Goal: Transaction & Acquisition: Purchase product/service

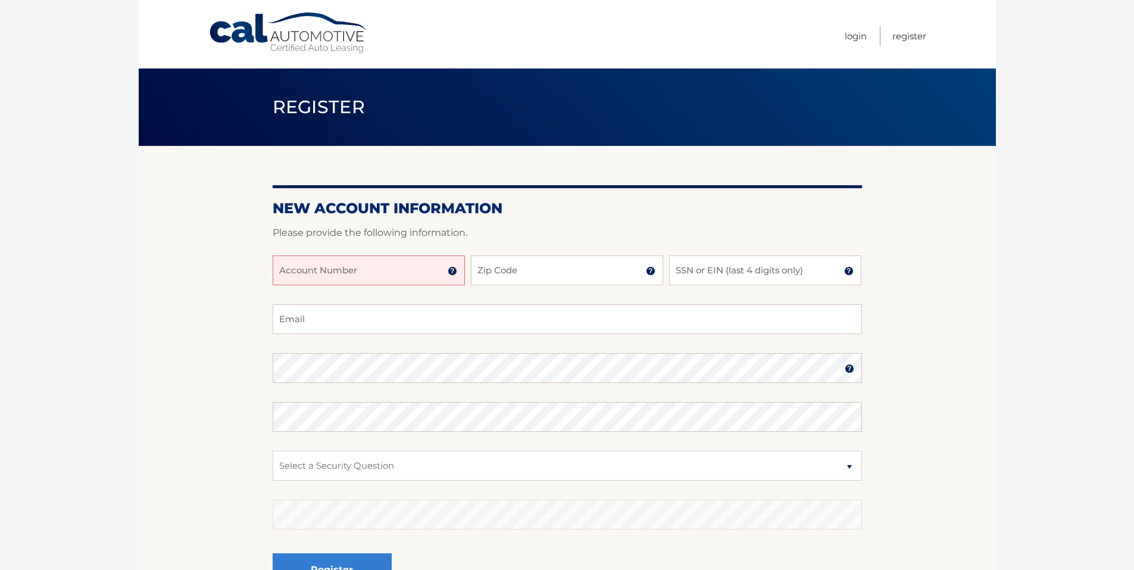
click at [381, 270] on input "Account Number" at bounding box center [369, 270] width 192 height 30
type input "44455912840"
click at [530, 273] on input "Zip Code" at bounding box center [567, 270] width 192 height 30
type input "11514"
click at [710, 270] on input "SSN or EIN (last 4 digits only)" at bounding box center [765, 270] width 192 height 30
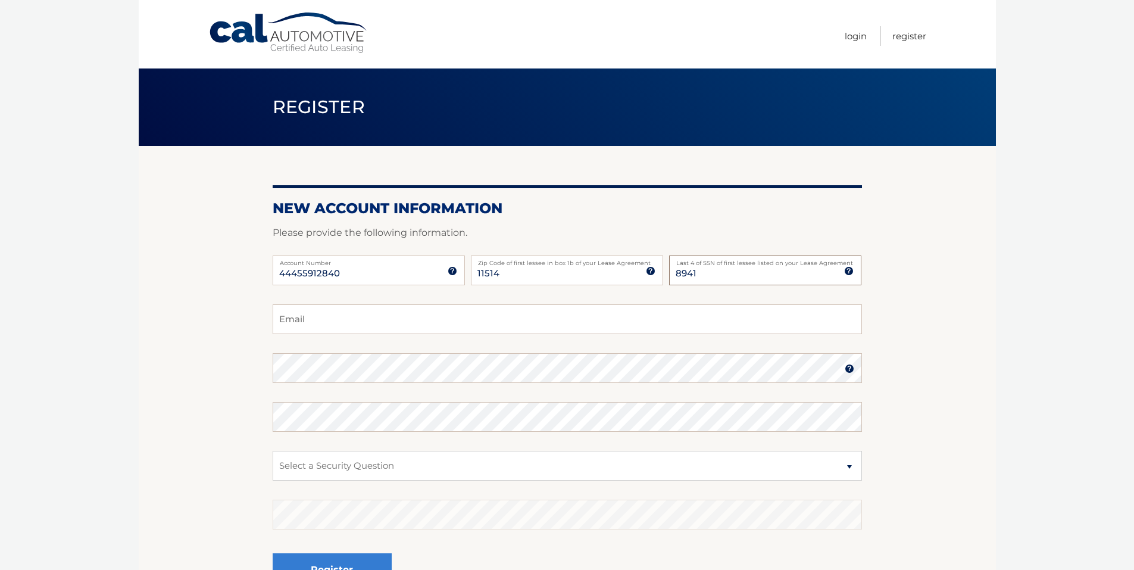
type input "8941"
click at [395, 314] on input "Email" at bounding box center [567, 319] width 589 height 30
type input "ursulababino75@gmail.com"
click at [464, 466] on select "Select a Security Question What was the name of your elementary school? What is…" at bounding box center [567, 466] width 589 height 30
select select "2"
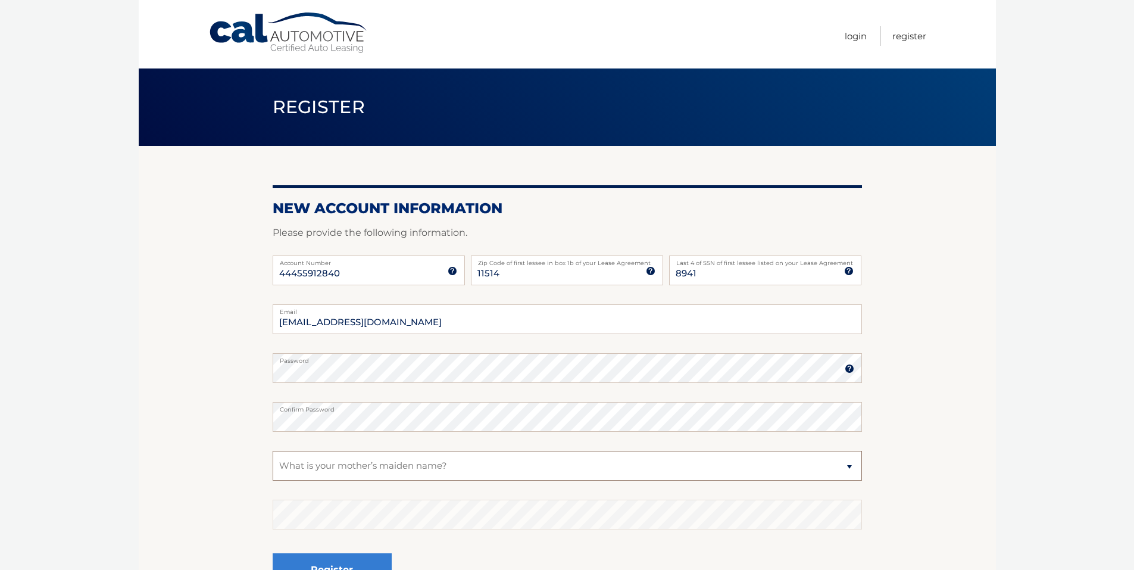
click at [273, 451] on select "Select a Security Question What was the name of your elementary school? What is…" at bounding box center [567, 466] width 589 height 30
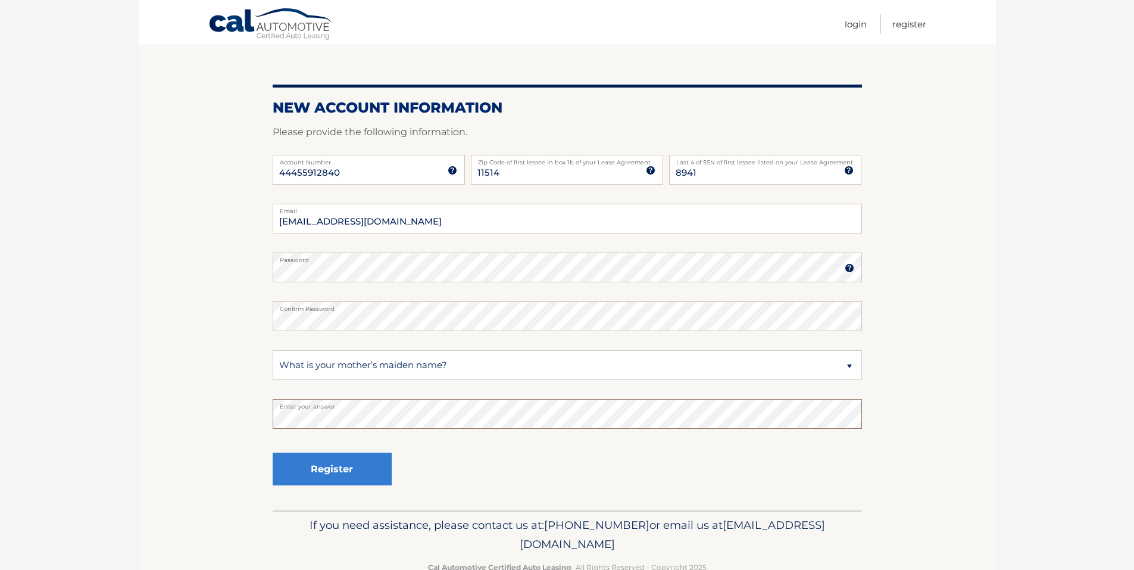
scroll to position [132, 0]
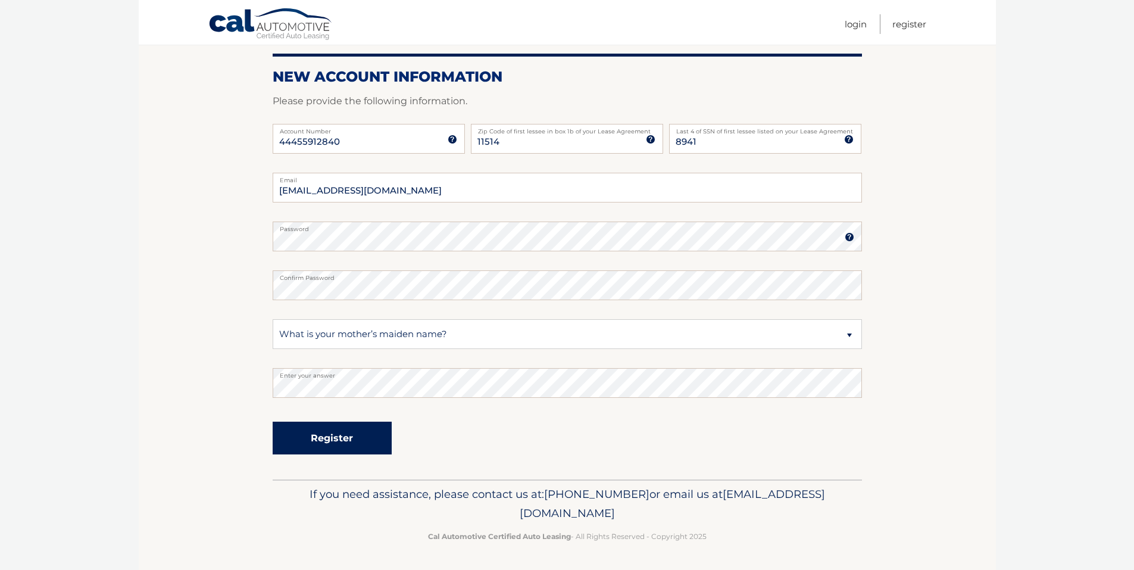
click at [334, 452] on button "Register" at bounding box center [332, 437] width 119 height 33
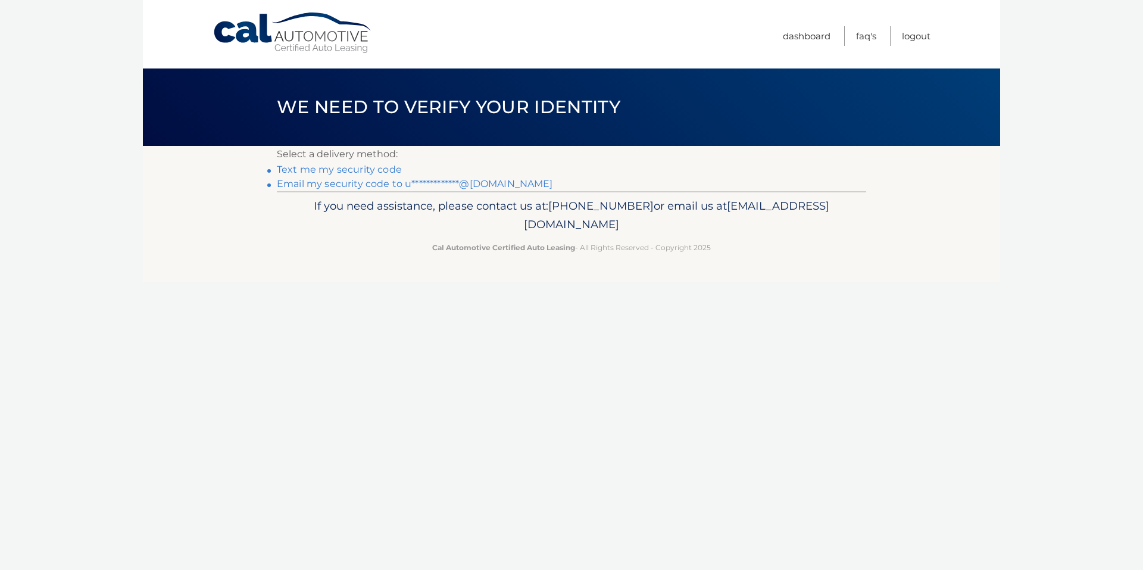
click at [357, 170] on link "Text me my security code" at bounding box center [339, 169] width 125 height 11
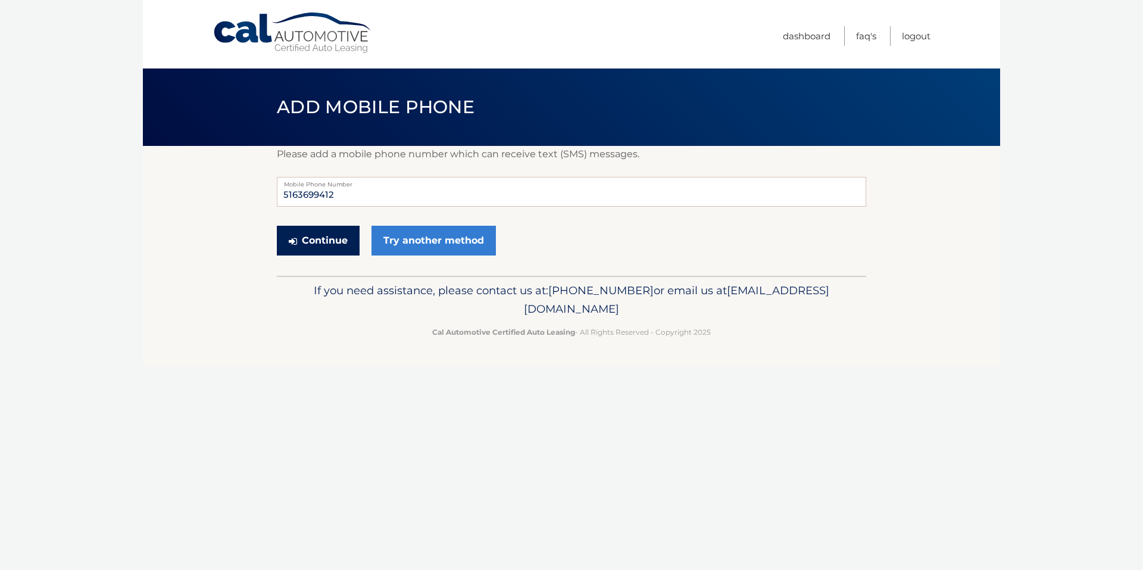
click at [298, 236] on button "Continue" at bounding box center [318, 241] width 83 height 30
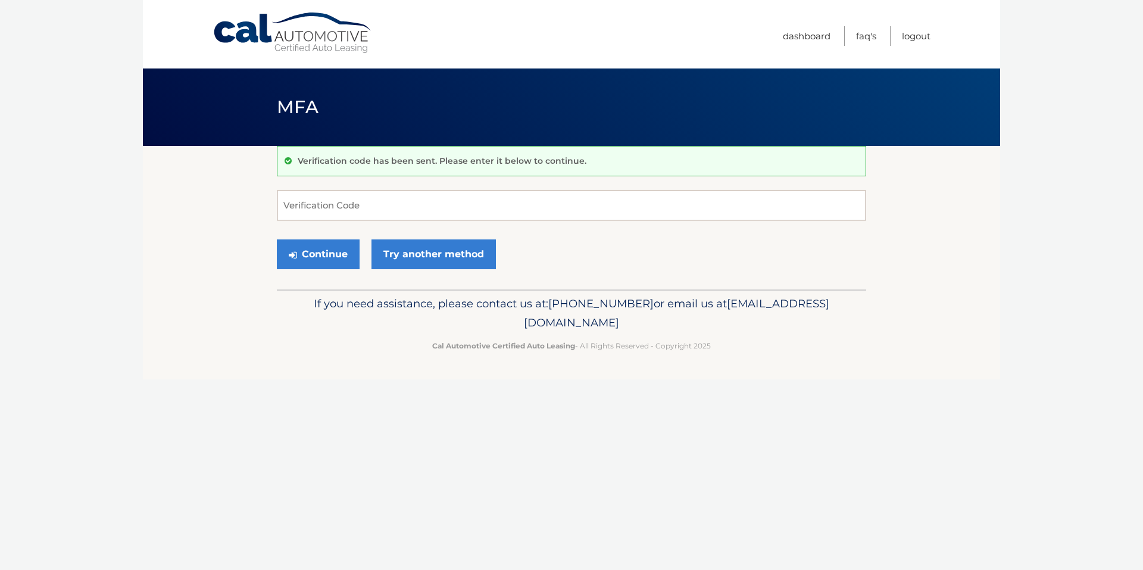
click at [344, 202] on input "Verification Code" at bounding box center [571, 205] width 589 height 30
type input "546809"
click at [303, 253] on button "Continue" at bounding box center [318, 254] width 83 height 30
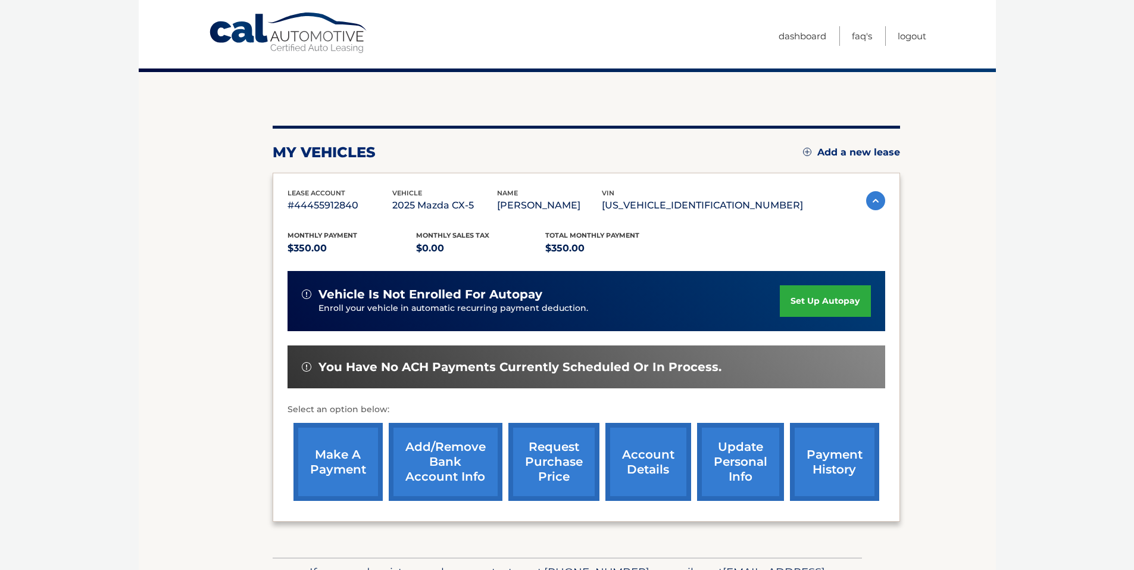
scroll to position [152, 0]
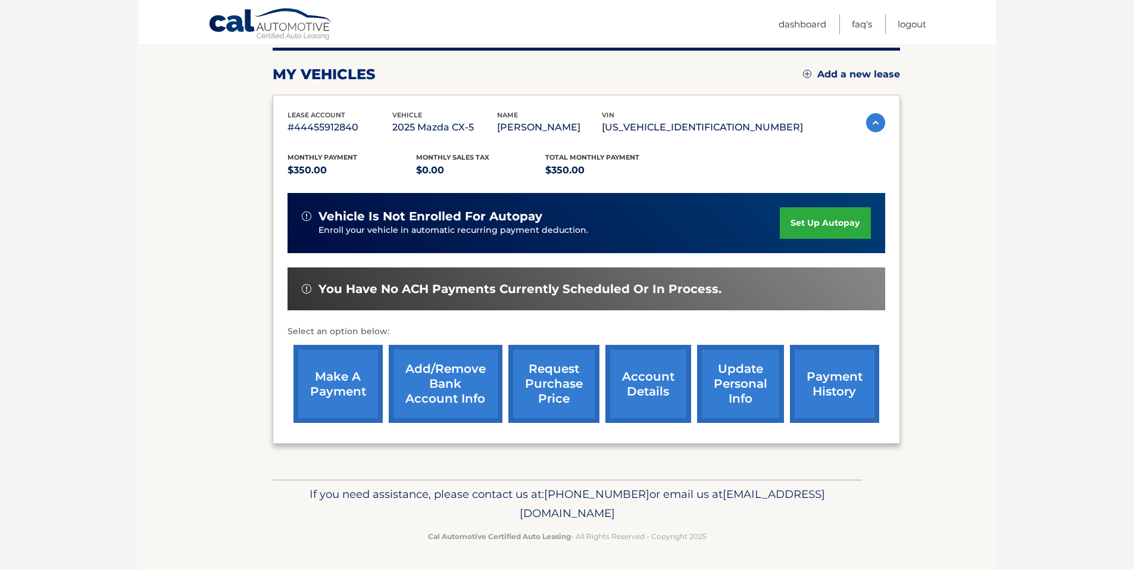
click at [335, 379] on link "make a payment" at bounding box center [337, 384] width 89 height 78
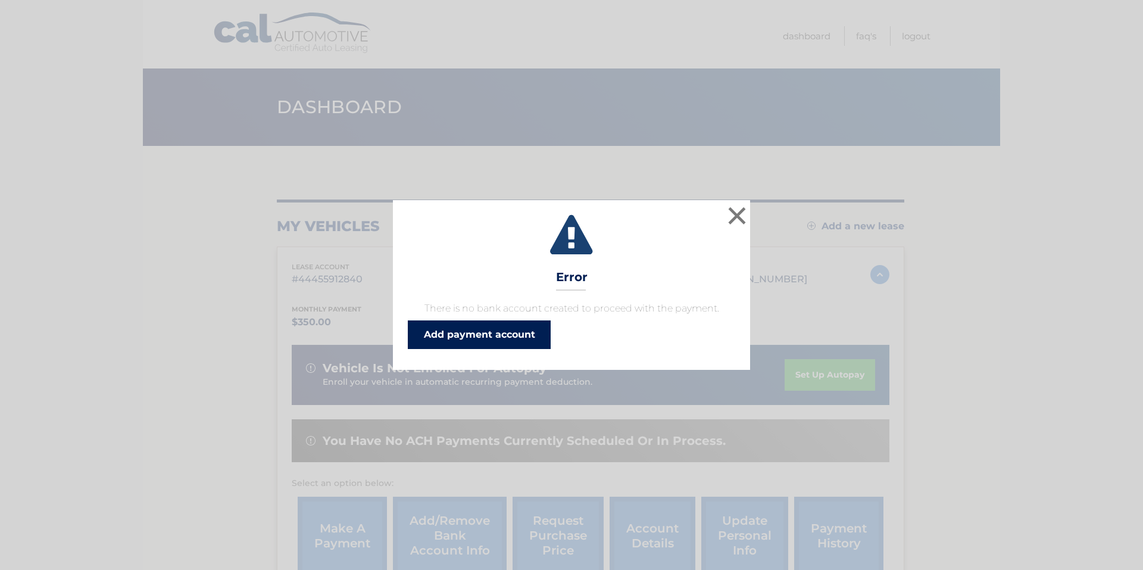
click at [485, 338] on link "Add payment account" at bounding box center [479, 334] width 143 height 29
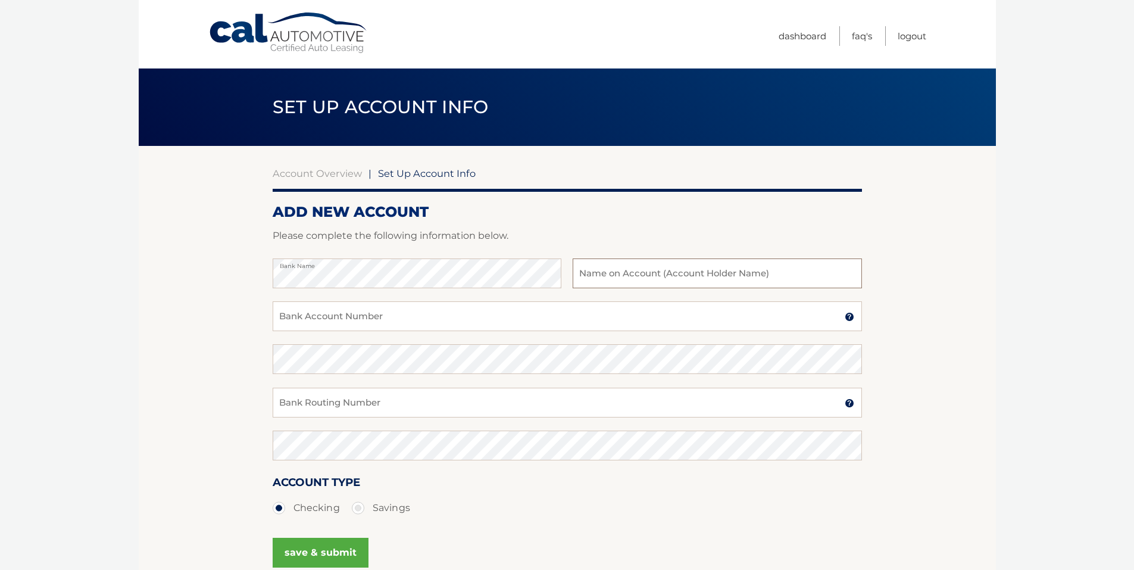
click at [669, 273] on input "text" at bounding box center [717, 273] width 289 height 30
type input "Ursula Checking"
click at [512, 302] on input "Bank Account Number" at bounding box center [567, 316] width 589 height 30
type input "950105103"
click at [352, 410] on input "Bank Routing Number" at bounding box center [567, 402] width 589 height 30
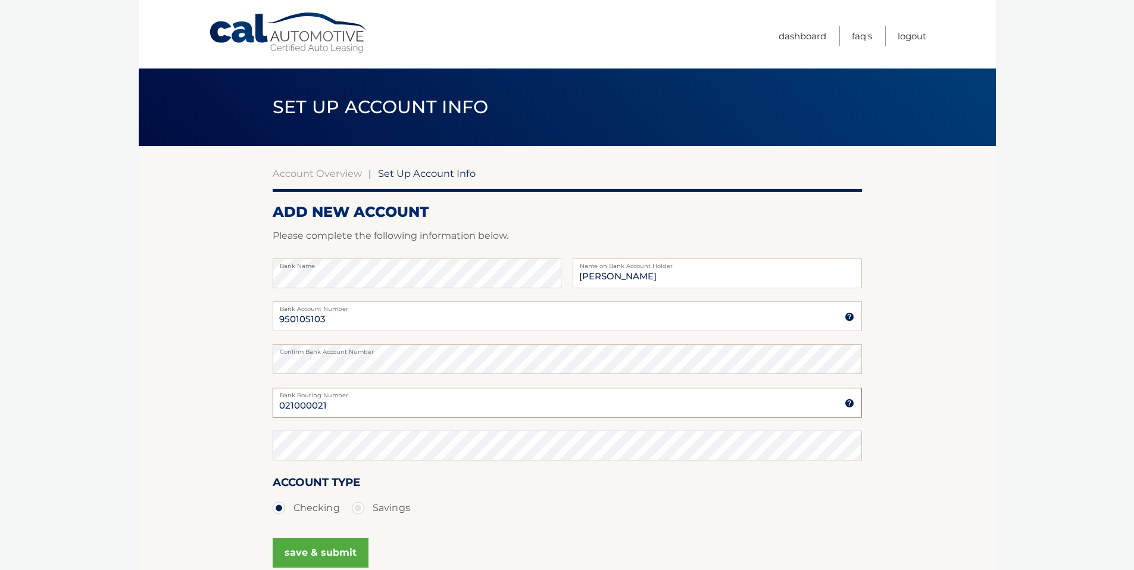
type input "021000021"
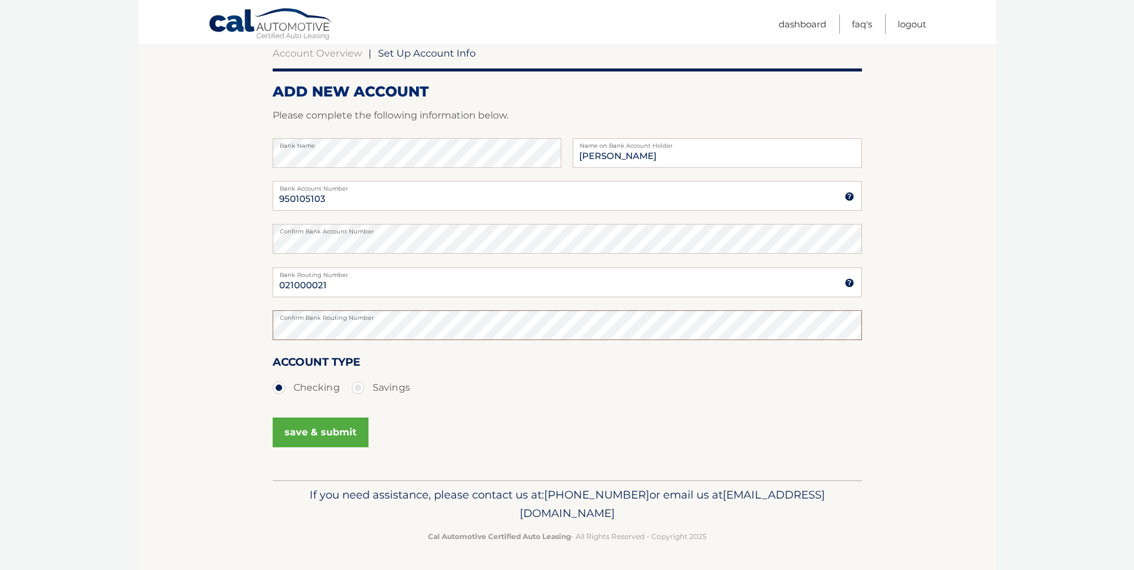
scroll to position [121, 0]
click at [328, 435] on button "save & submit" at bounding box center [321, 432] width 96 height 30
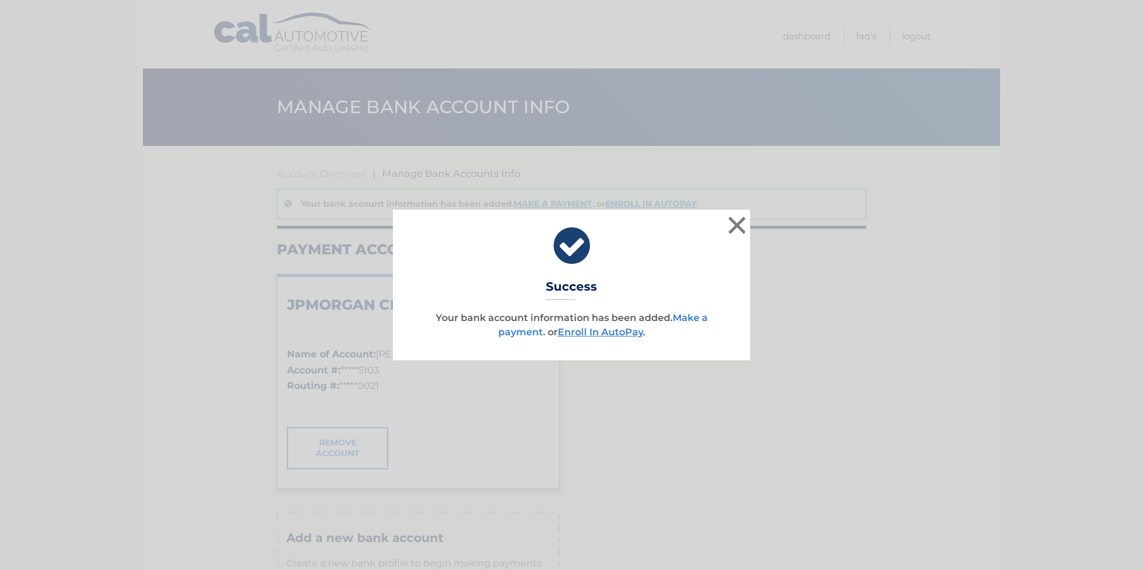
click at [689, 317] on link "Make a payment" at bounding box center [603, 325] width 210 height 26
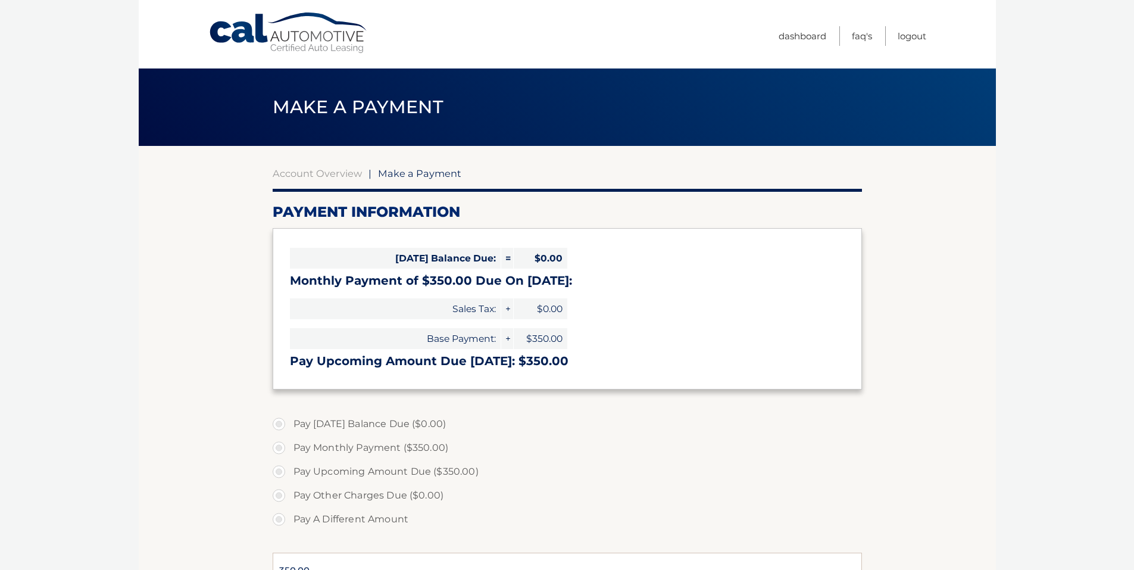
select select "ZjUwZDA2ZWYtNzJjZi00MjkwLTg5YzMtODkwMjQ4N2ZlNDMw"
click at [622, 467] on label "Pay Upcoming Amount Due ($350.00)" at bounding box center [567, 472] width 589 height 24
click at [289, 467] on input "Pay Upcoming Amount Due ($350.00)" at bounding box center [283, 469] width 12 height 19
radio input "true"
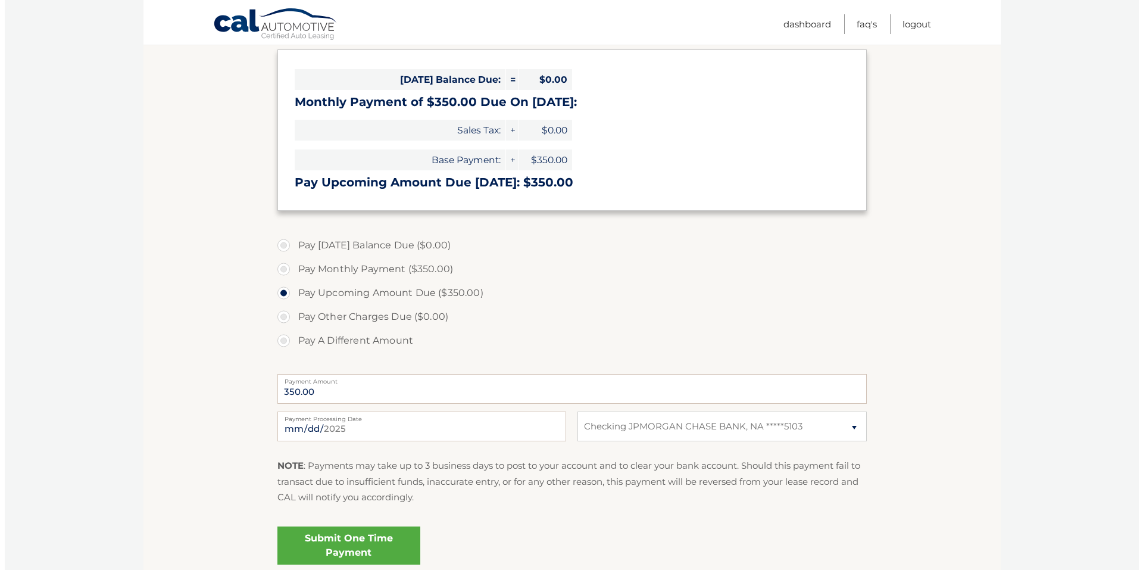
scroll to position [281, 0]
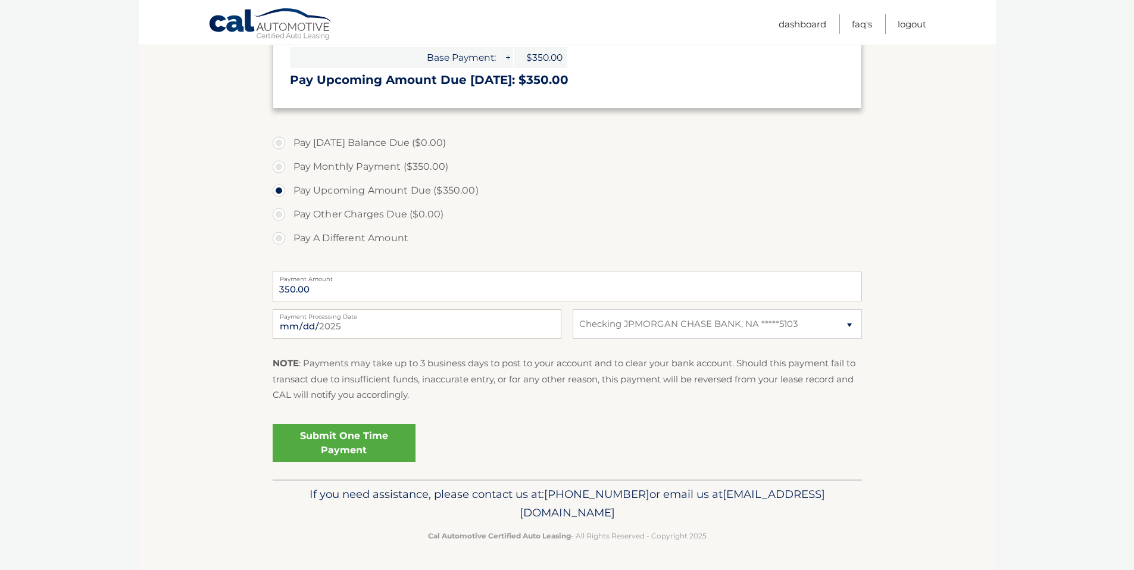
click at [362, 446] on link "Submit One Time Payment" at bounding box center [344, 443] width 143 height 38
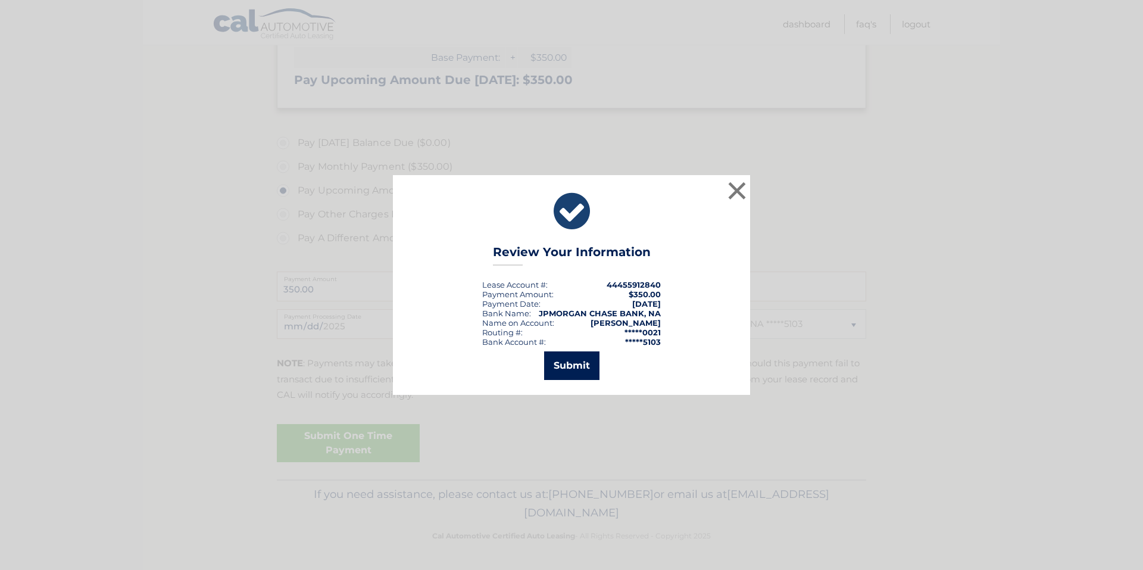
click at [558, 363] on button "Submit" at bounding box center [571, 365] width 55 height 29
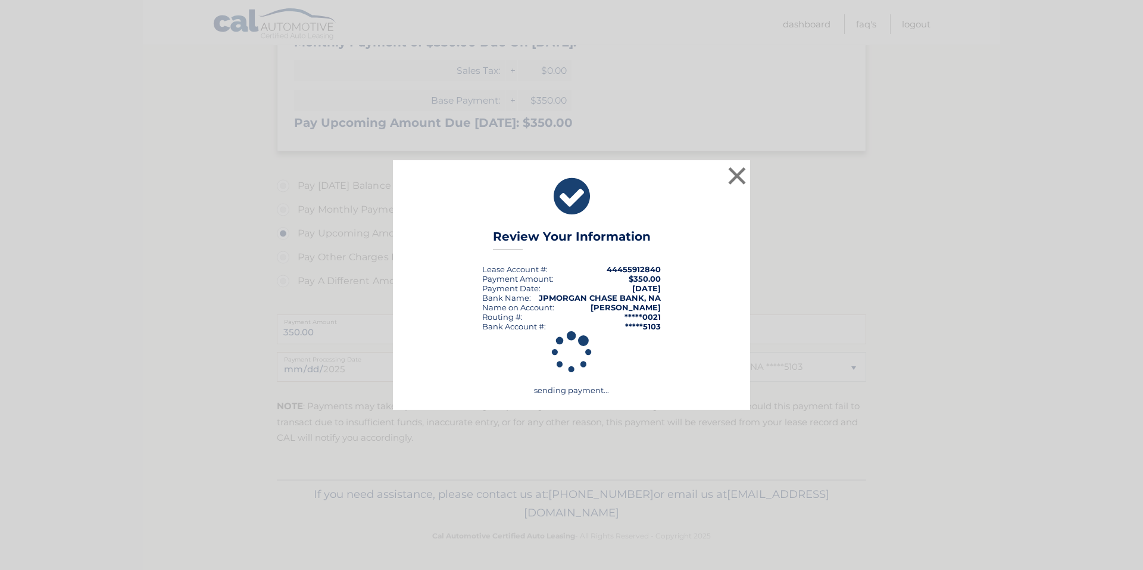
scroll to position [238, 0]
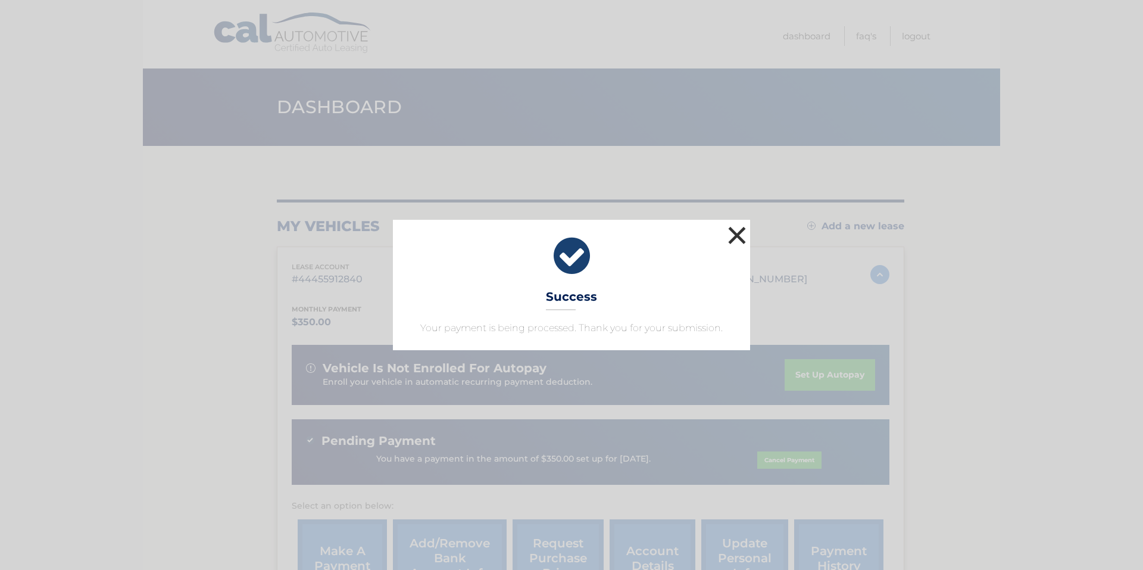
click at [739, 234] on button "×" at bounding box center [737, 235] width 24 height 24
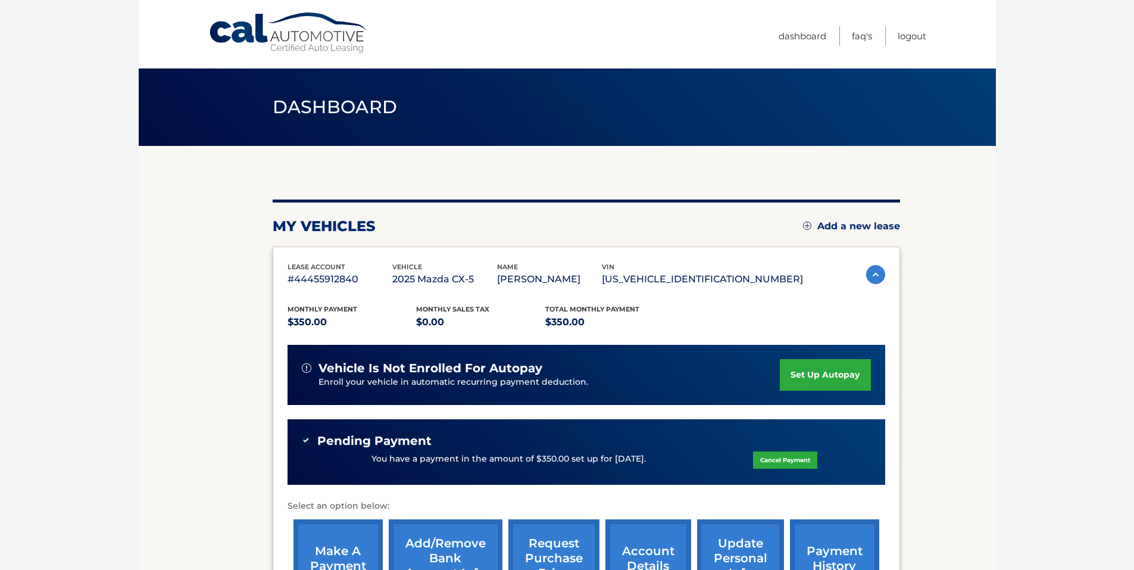
click at [1080, 217] on body "Cal Automotive Menu Dashboard FAQ's Logout" at bounding box center [567, 285] width 1134 height 570
click at [810, 35] on link "Dashboard" at bounding box center [803, 36] width 48 height 20
